Goal: Check status: Check status

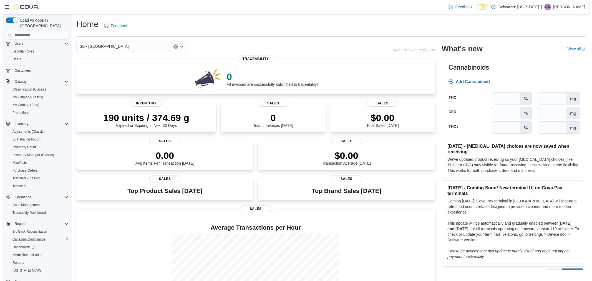
scroll to position [23, 0]
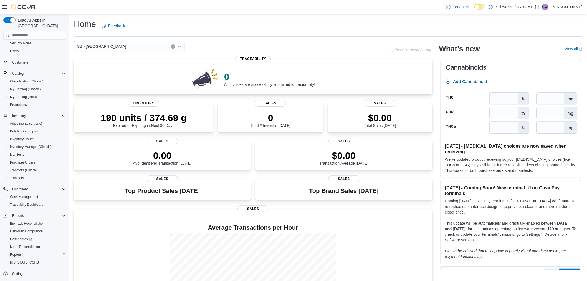
drag, startPoint x: 21, startPoint y: 248, endPoint x: 52, endPoint y: 245, distance: 31.5
click at [21, 252] on span "Reports" at bounding box center [16, 254] width 12 height 4
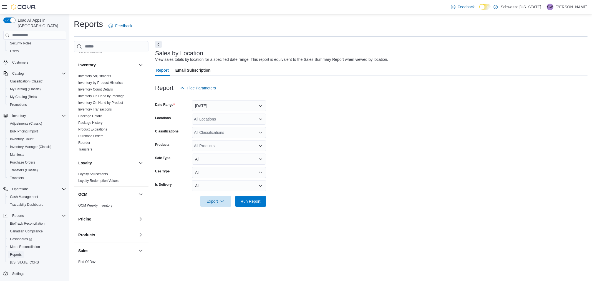
scroll to position [278, 0]
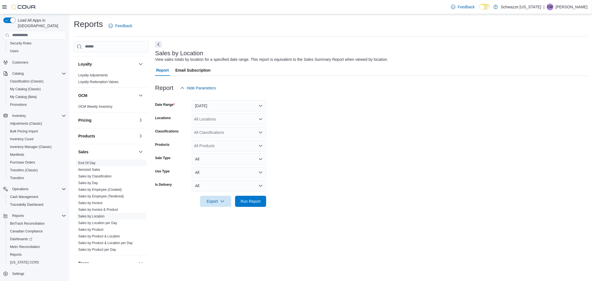
click at [90, 162] on link "End Of Day" at bounding box center [86, 163] width 17 height 4
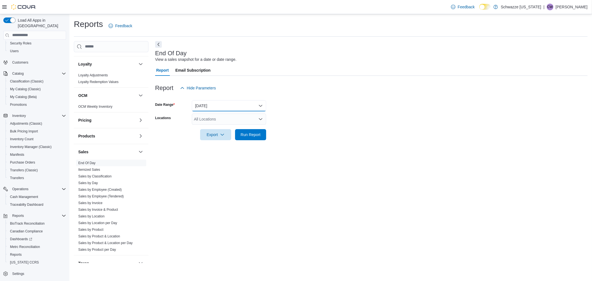
click at [233, 107] on button "Today" at bounding box center [229, 105] width 74 height 11
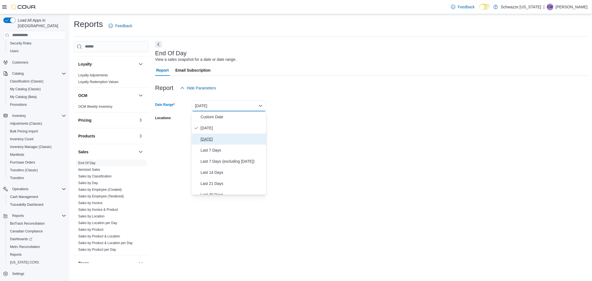
drag, startPoint x: 217, startPoint y: 135, endPoint x: 236, endPoint y: 129, distance: 20.1
click at [217, 135] on button "Yesterday" at bounding box center [229, 139] width 74 height 11
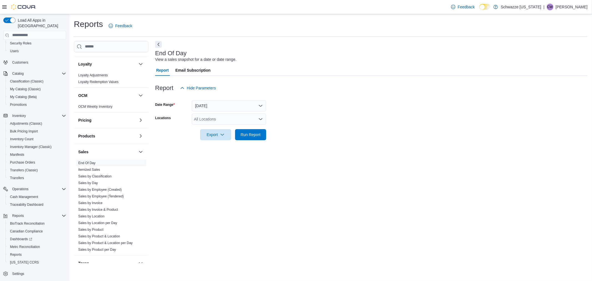
click at [287, 114] on form "Date Range Yesterday Locations All Locations Export Run Report" at bounding box center [371, 117] width 432 height 47
click at [244, 117] on div "All Locations" at bounding box center [229, 119] width 74 height 11
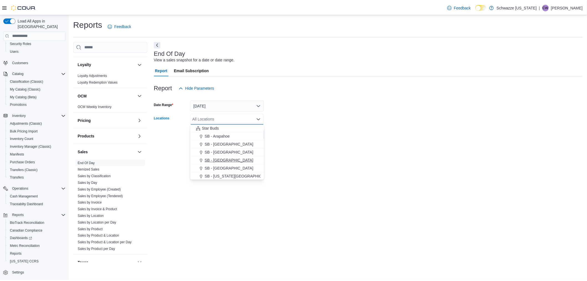
scroll to position [62, 0]
click at [222, 160] on span "SB - Belmar" at bounding box center [231, 163] width 49 height 6
click at [333, 130] on form "Date Range Yesterday Locations SB - Belmar Combo box. Selected. SB - Belmar. Pr…" at bounding box center [371, 117] width 432 height 47
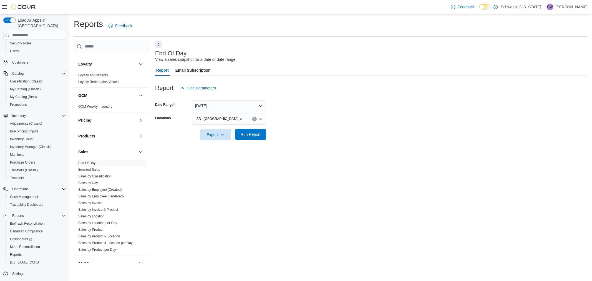
click at [260, 137] on span "Run Report" at bounding box center [250, 134] width 24 height 11
